Goal: Transaction & Acquisition: Purchase product/service

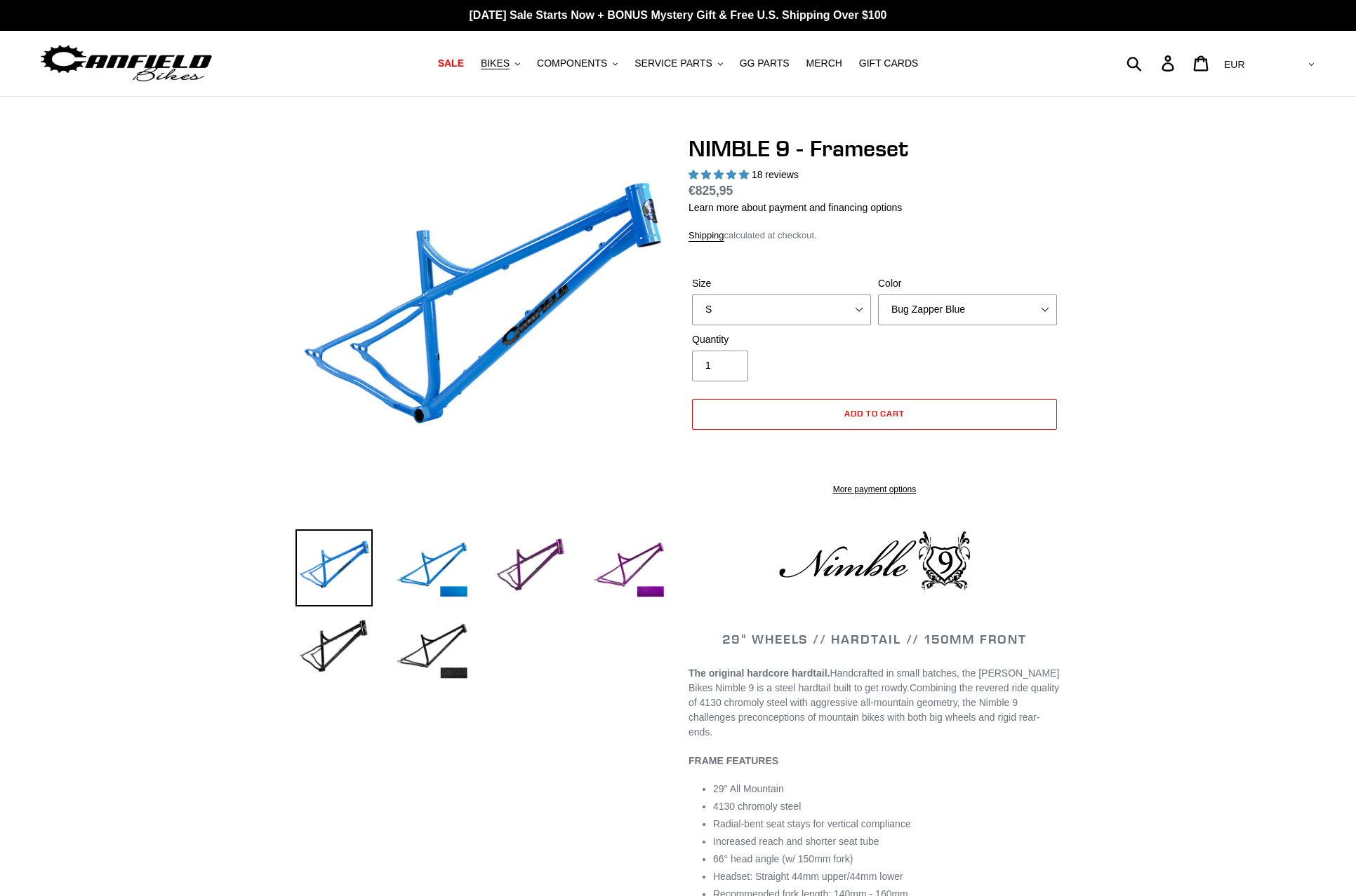
select select "highest-rating"
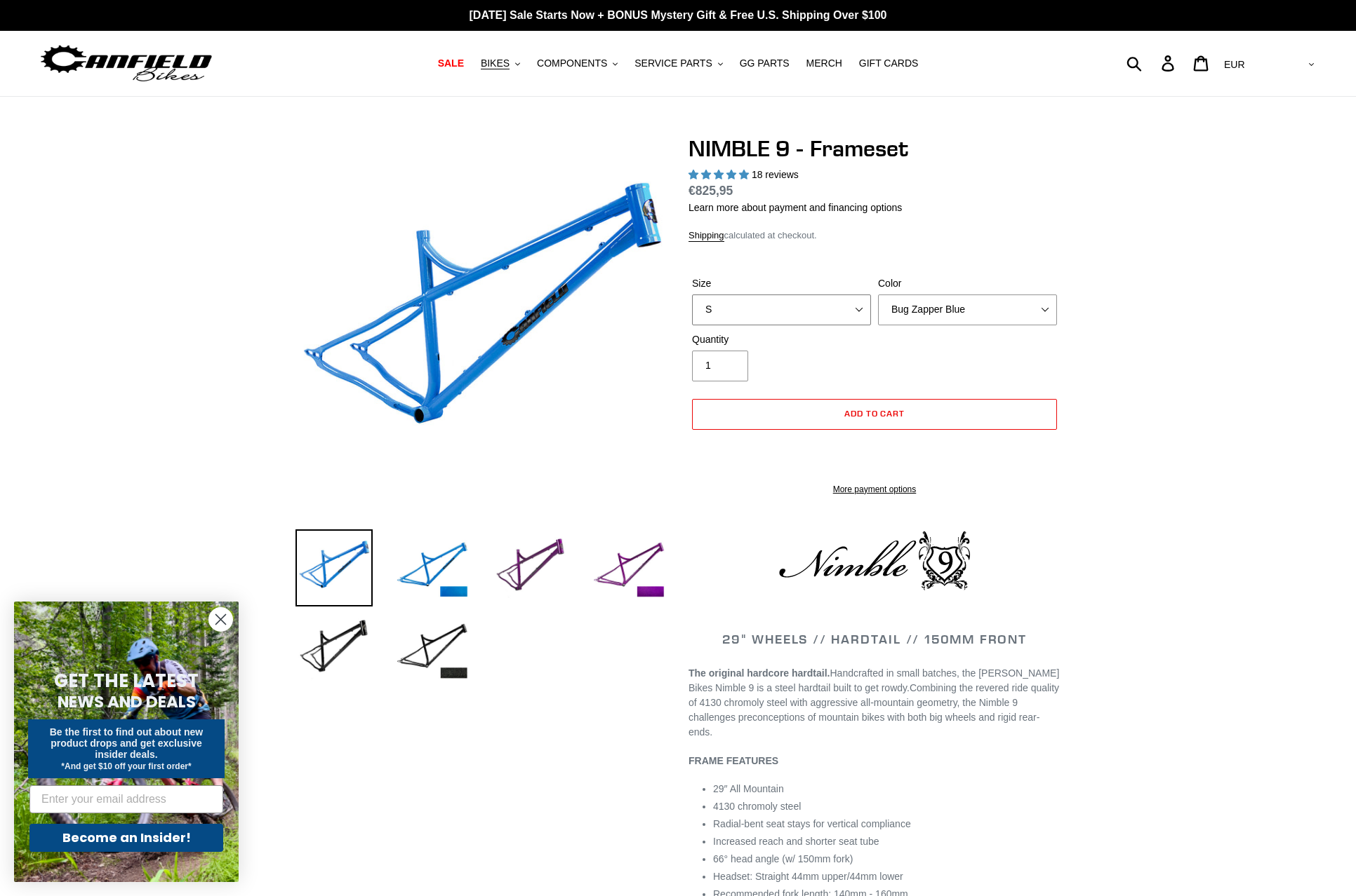
click at [800, 307] on select "S M L XL" at bounding box center [781, 310] width 179 height 31
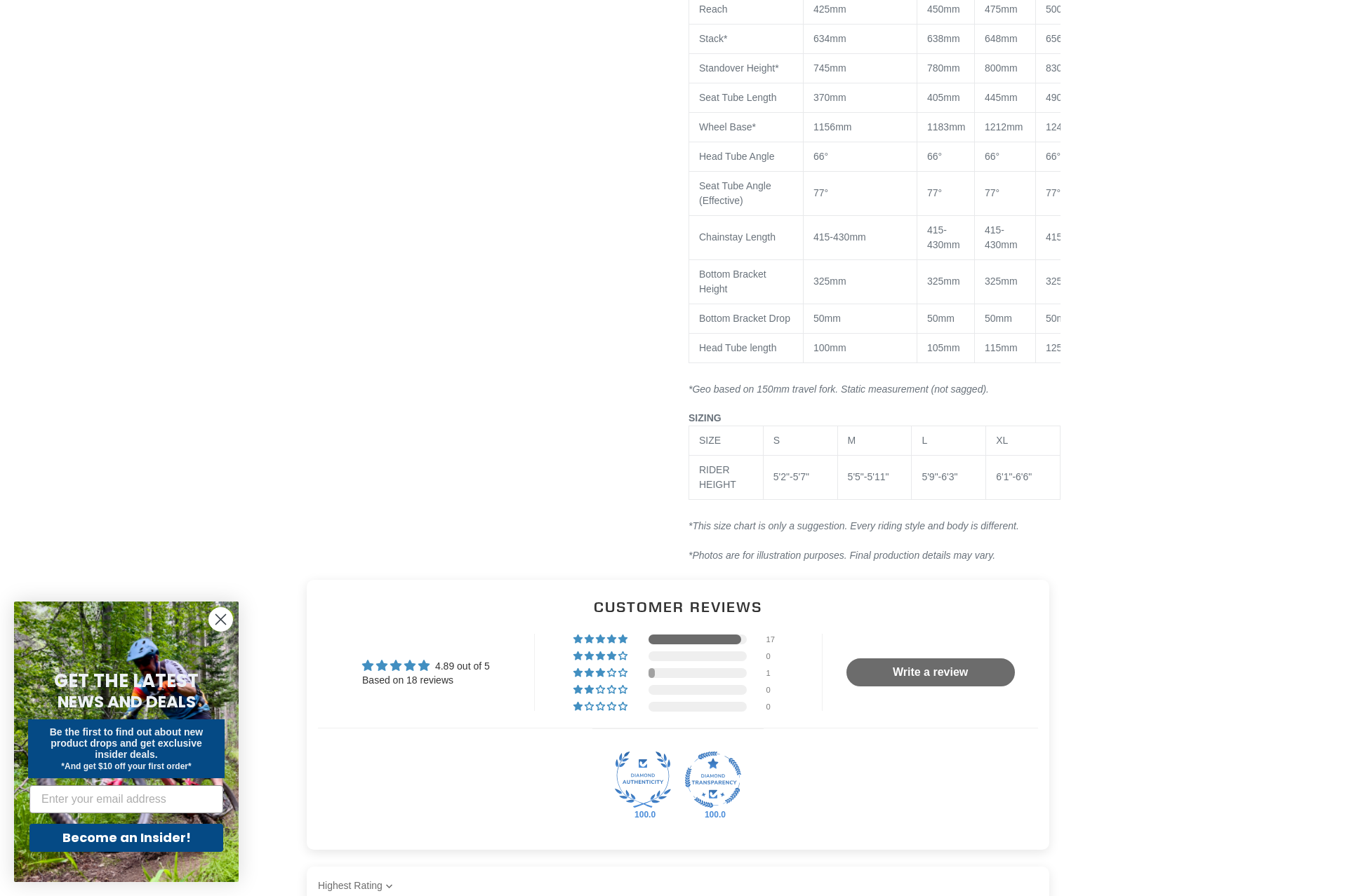
scroll to position [1262, 0]
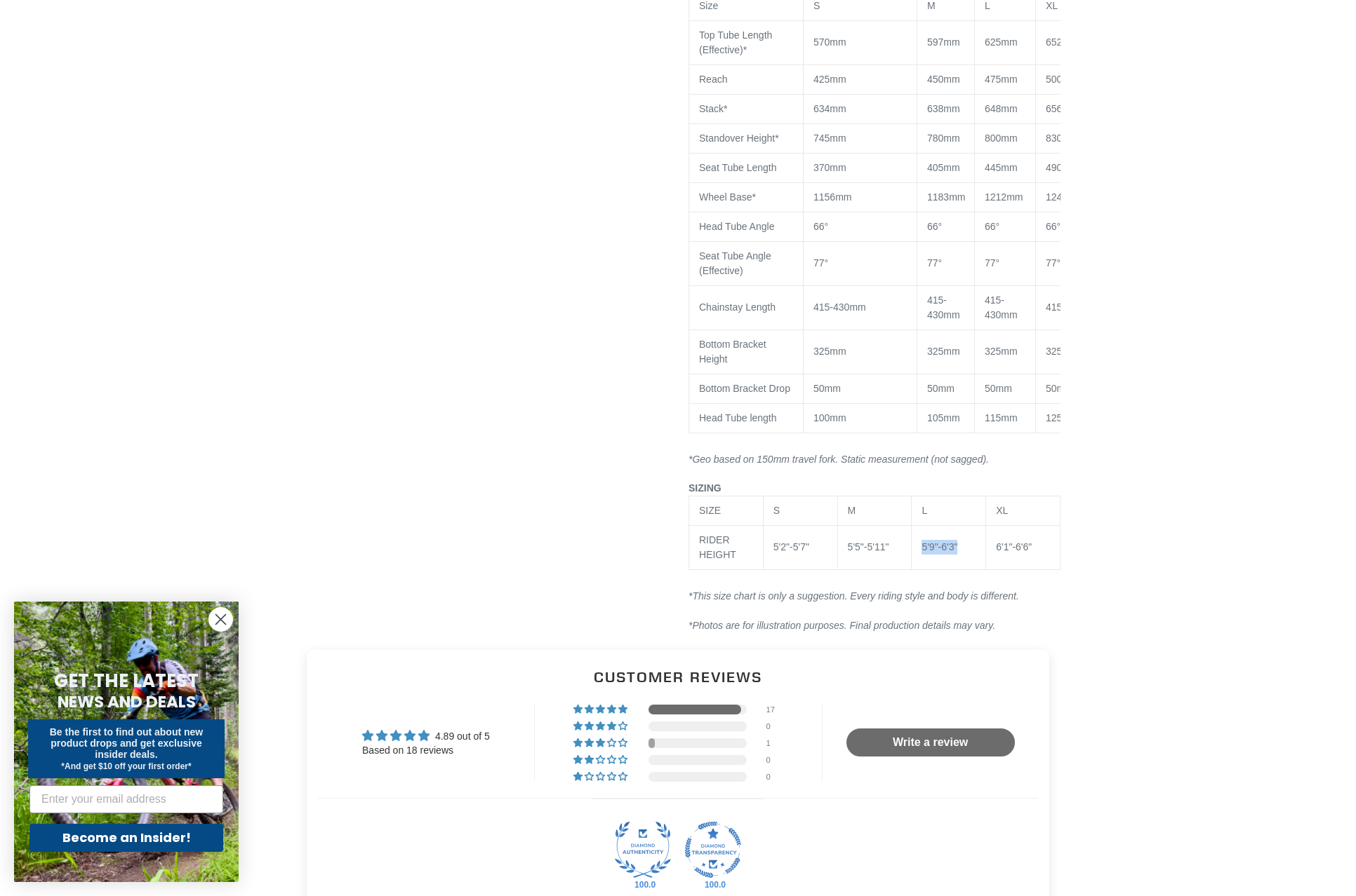
drag, startPoint x: 966, startPoint y: 539, endPoint x: 915, endPoint y: 544, distance: 51.2
click at [915, 544] on td "5'9"-6'3"" at bounding box center [949, 547] width 75 height 44
click at [967, 540] on div "5'9"-6'3"" at bounding box center [948, 547] width 54 height 14
drag, startPoint x: 920, startPoint y: 504, endPoint x: 958, endPoint y: 546, distance: 56.6
click at [958, 546] on tbody "SIZE S M L XL RIDER HEIGHT 5'2"-5'7" 5'5"-5'11" 5'9"-6'3" 6'1"-6'6"" at bounding box center [874, 533] width 371 height 74
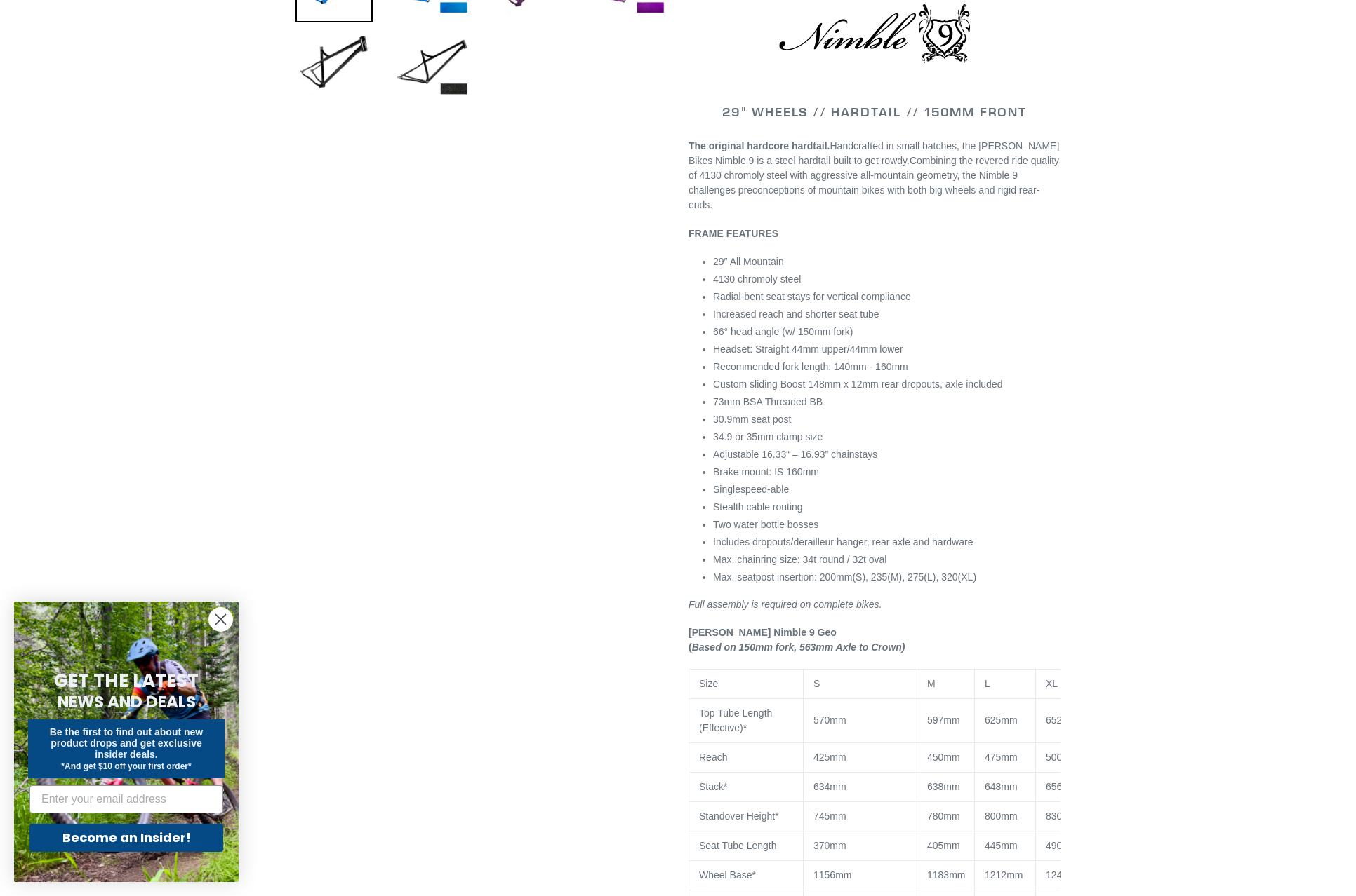
scroll to position [0, 0]
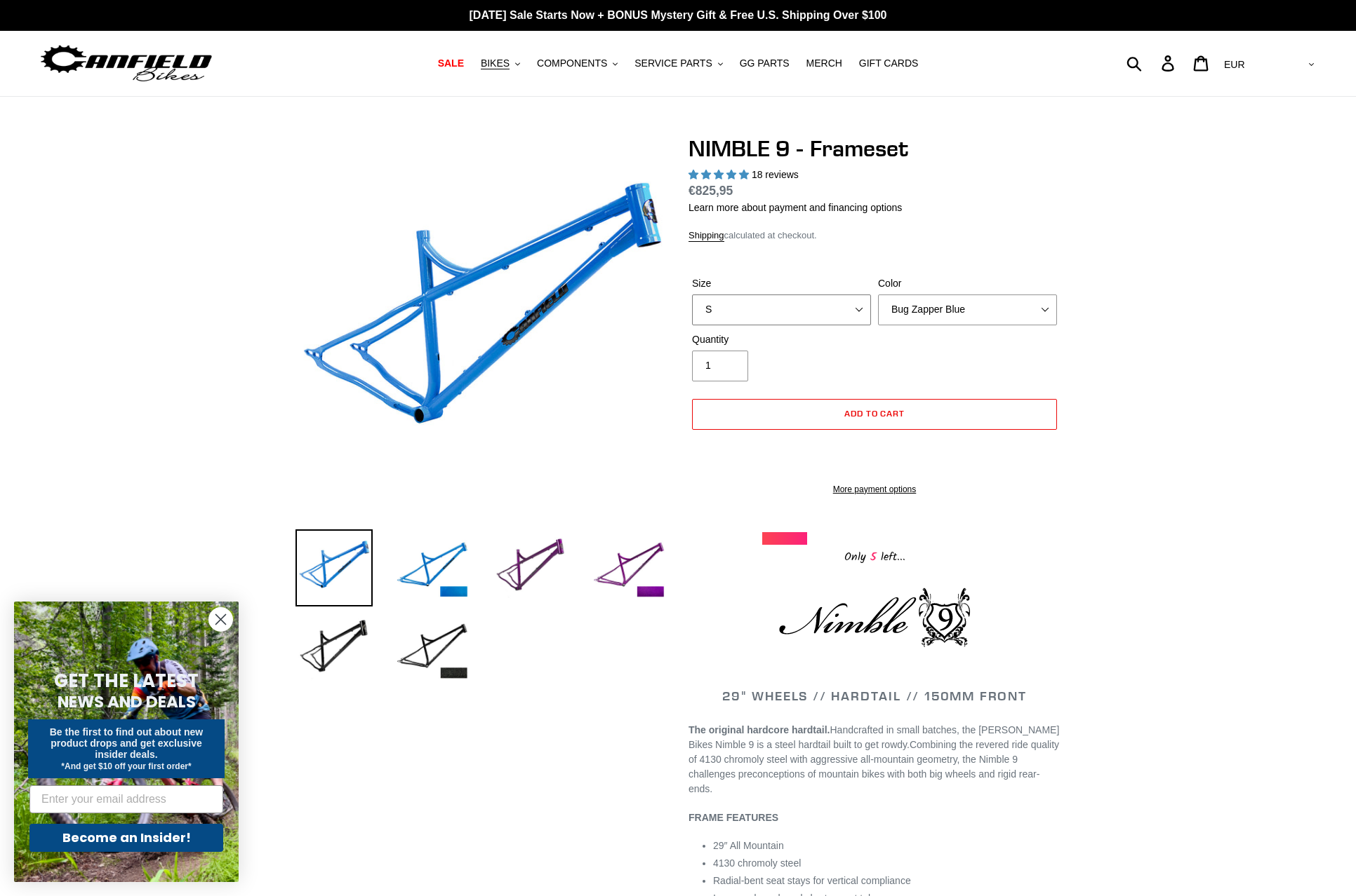
click at [812, 311] on select "S M L XL" at bounding box center [781, 310] width 179 height 31
select select "L"
click at [692, 295] on select "S M L XL" at bounding box center [781, 310] width 179 height 31
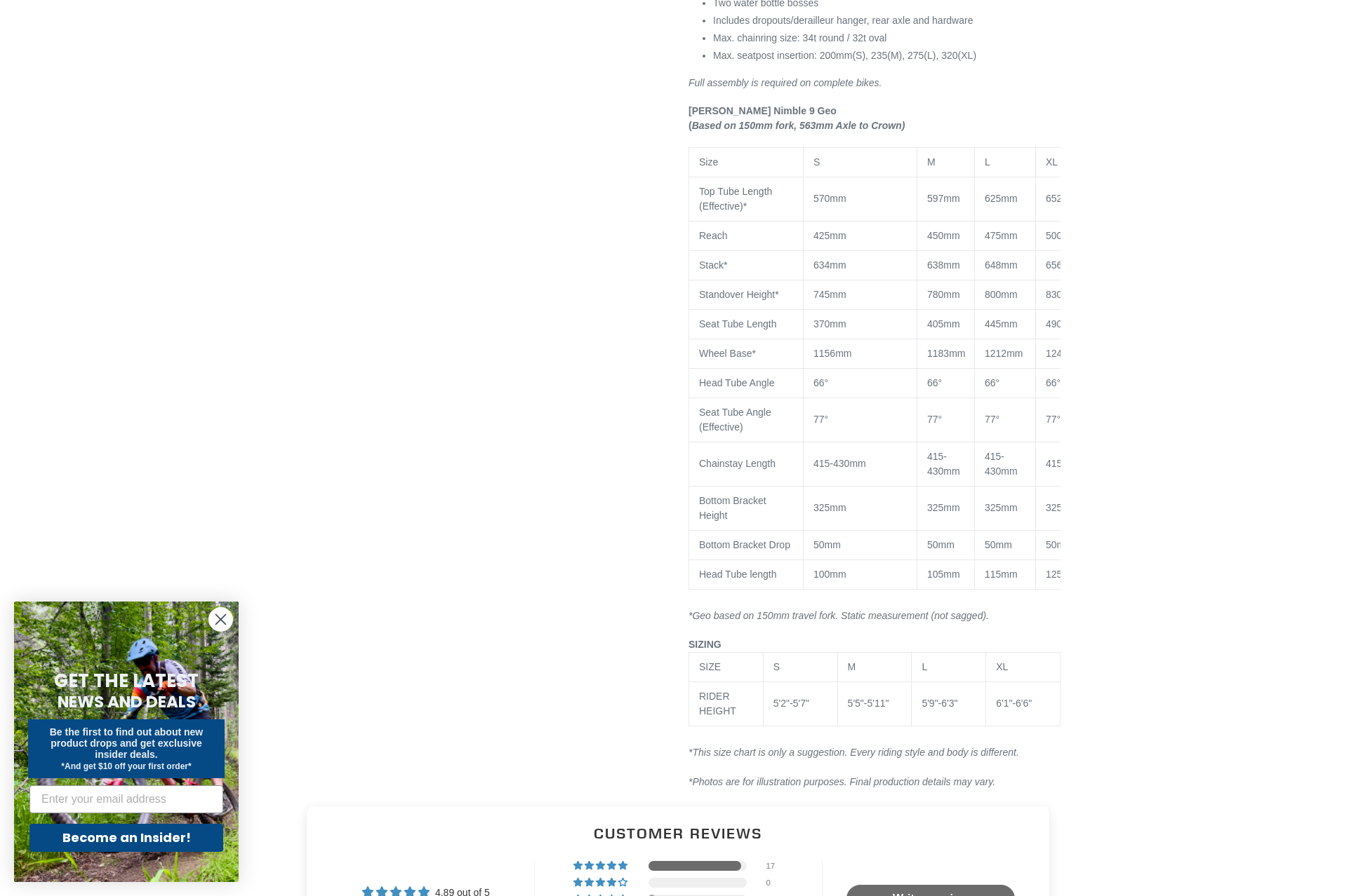
scroll to position [1052, 0]
